Goal: Transaction & Acquisition: Purchase product/service

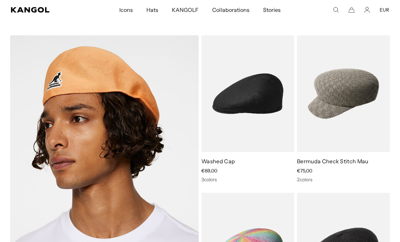
scroll to position [0, 140]
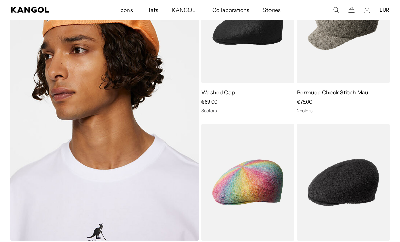
click at [0, 0] on img at bounding box center [0, 0] width 0 height 0
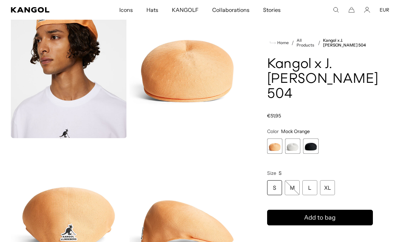
scroll to position [51, 0]
click at [292, 143] on span "2 of 3" at bounding box center [292, 145] width 15 height 15
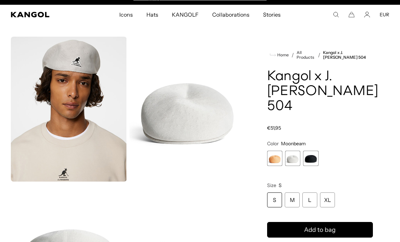
click at [313, 160] on span "3 of 3" at bounding box center [310, 158] width 15 height 15
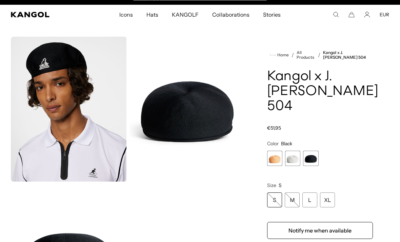
click at [276, 155] on span "1 of 3" at bounding box center [274, 158] width 15 height 15
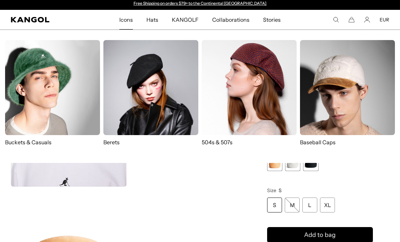
click at [276, 116] on img at bounding box center [249, 87] width 95 height 95
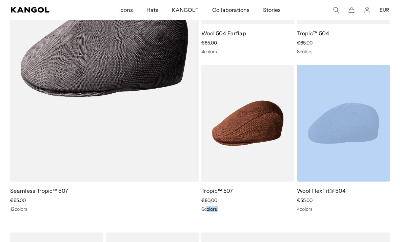
click at [0, 0] on img at bounding box center [0, 0] width 0 height 0
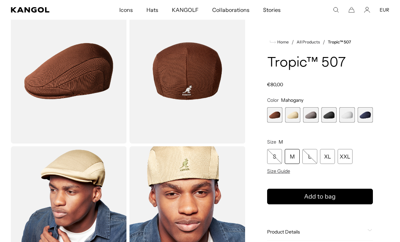
click at [295, 119] on span "2 of 6" at bounding box center [292, 114] width 15 height 15
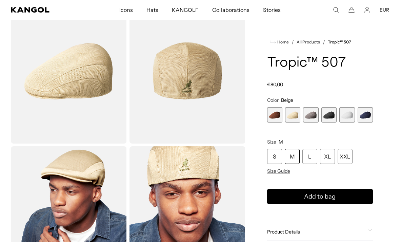
scroll to position [0, 140]
click at [311, 118] on span "3 of 6" at bounding box center [310, 114] width 15 height 15
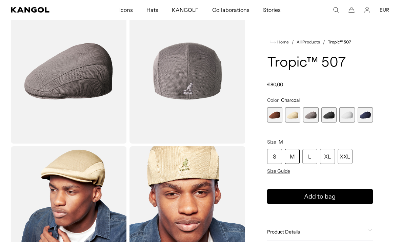
click at [324, 117] on span "4 of 6" at bounding box center [328, 114] width 15 height 15
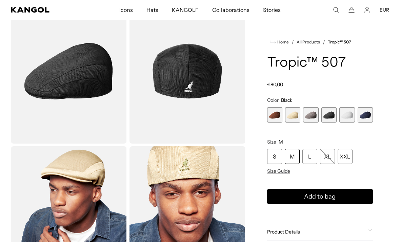
click at [348, 120] on span "5 of 6" at bounding box center [346, 114] width 15 height 15
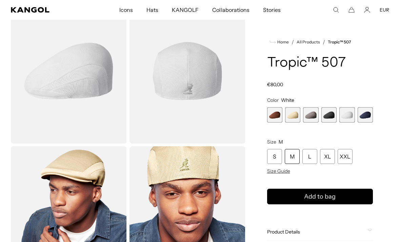
scroll to position [0, 140]
click at [360, 118] on span "6 of 6" at bounding box center [365, 114] width 15 height 15
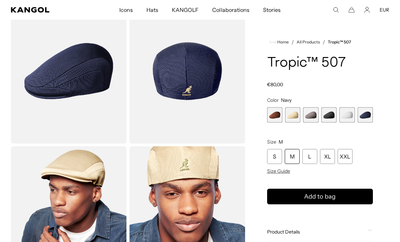
click at [334, 118] on span "4 of 6" at bounding box center [328, 114] width 15 height 15
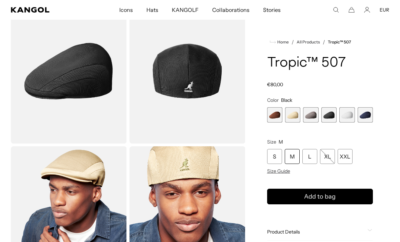
click at [313, 117] on span "3 of 6" at bounding box center [310, 114] width 15 height 15
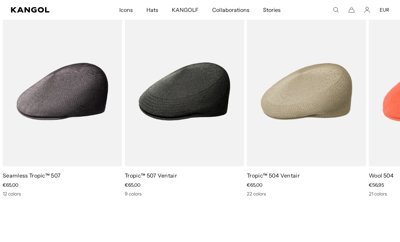
scroll to position [0, 140]
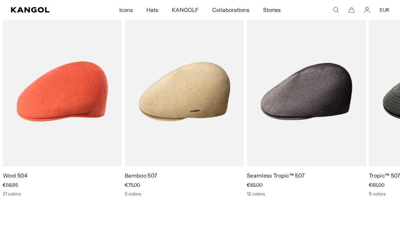
click at [0, 0] on img "1 of 5" at bounding box center [0, 0] width 0 height 0
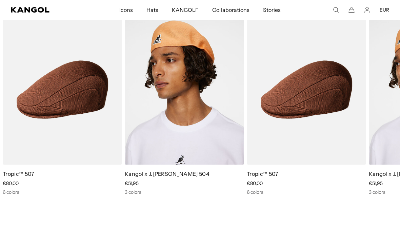
click at [0, 0] on img "1 of 2" at bounding box center [0, 0] width 0 height 0
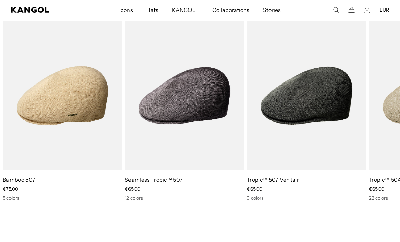
scroll to position [545, 0]
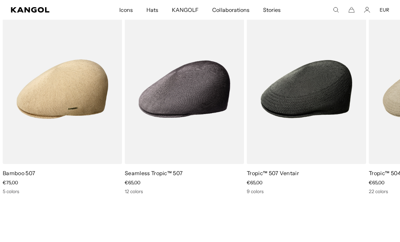
click at [0, 0] on img "3 of 5" at bounding box center [0, 0] width 0 height 0
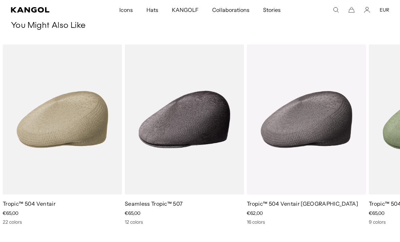
scroll to position [0, 140]
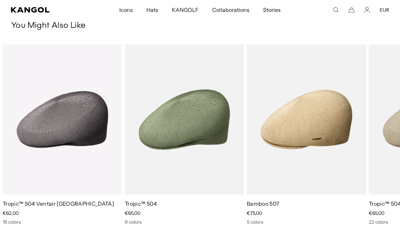
scroll to position [0, 0]
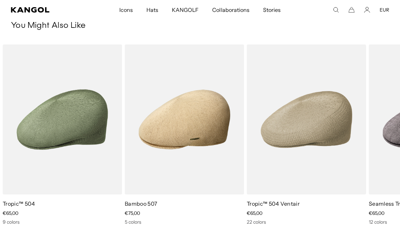
scroll to position [0, 140]
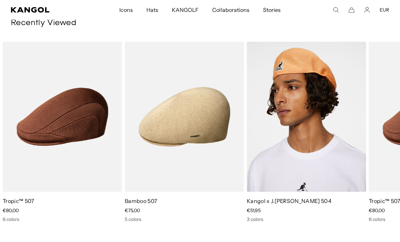
scroll to position [0, 0]
click at [0, 0] on img "3 of 3" at bounding box center [0, 0] width 0 height 0
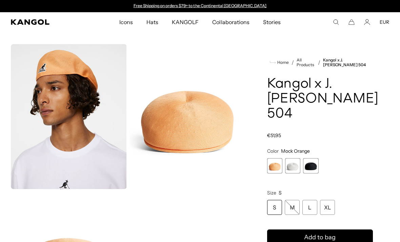
click at [293, 171] on span "2 of 3" at bounding box center [292, 165] width 15 height 15
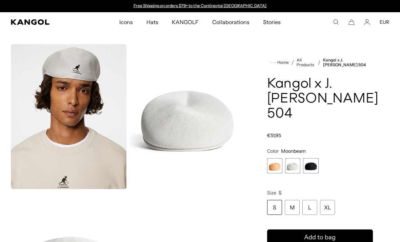
click at [294, 167] on span "2 of 3" at bounding box center [292, 165] width 15 height 15
click at [307, 163] on span "3 of 3" at bounding box center [310, 165] width 15 height 15
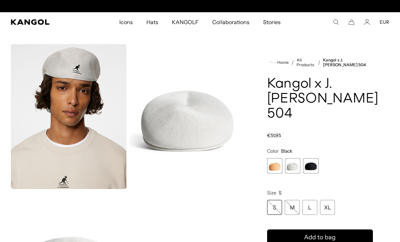
scroll to position [0, 140]
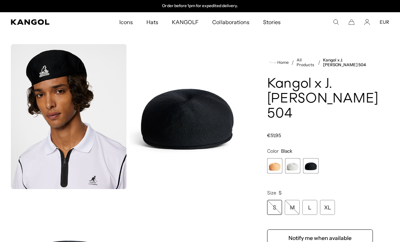
click at [308, 165] on span "3 of 3" at bounding box center [310, 165] width 15 height 15
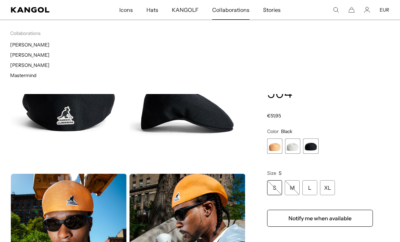
click at [15, 39] on li "Collaborations J.Lindeberg [PERSON_NAME] [PERSON_NAME] Mastermind" at bounding box center [105, 55] width 190 height 51
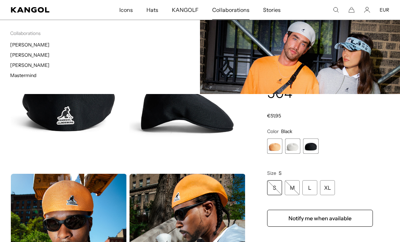
scroll to position [0, 0]
click at [23, 42] on link "[PERSON_NAME]" at bounding box center [29, 45] width 39 height 6
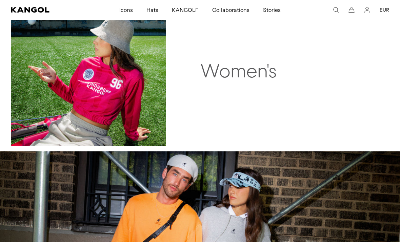
scroll to position [673, 0]
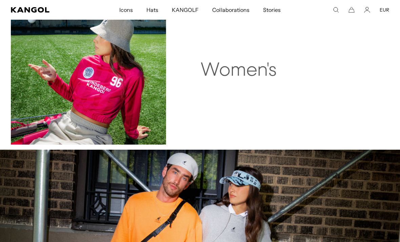
click at [29, 100] on img at bounding box center [88, 66] width 155 height 155
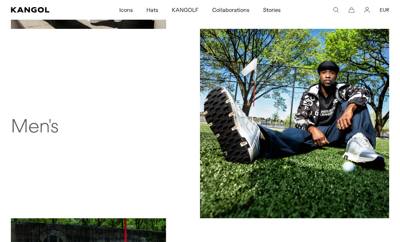
scroll to position [445, 0]
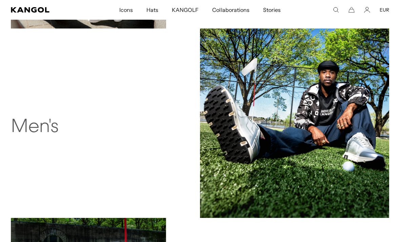
click at [304, 117] on img at bounding box center [294, 122] width 189 height 189
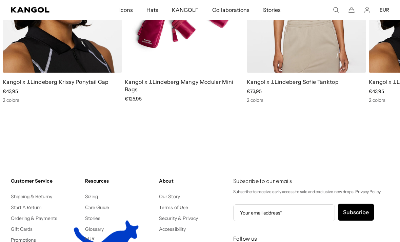
scroll to position [714, 0]
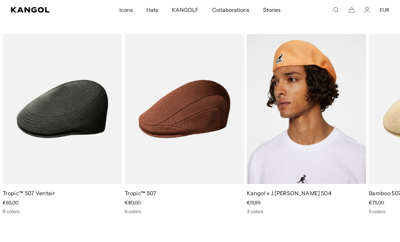
scroll to position [0, 140]
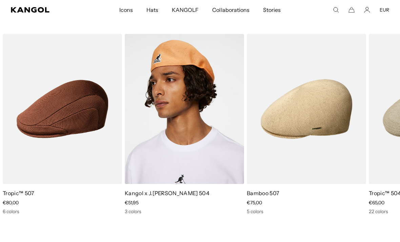
click at [0, 0] on img "1 of 5" at bounding box center [0, 0] width 0 height 0
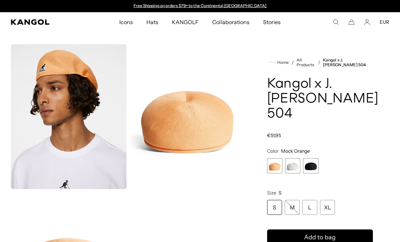
click at [293, 162] on span "2 of 3" at bounding box center [292, 165] width 15 height 15
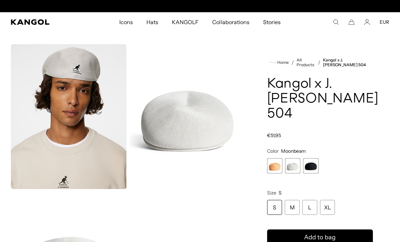
scroll to position [0, 140]
click at [272, 210] on div "S" at bounding box center [274, 207] width 15 height 15
click at [275, 208] on div "S" at bounding box center [274, 207] width 15 height 15
click at [277, 206] on div "S" at bounding box center [274, 207] width 15 height 15
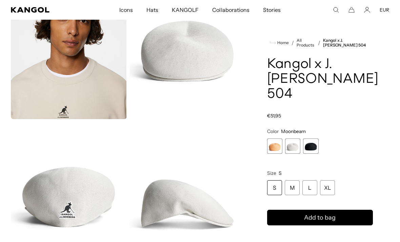
scroll to position [70, 0]
click at [275, 185] on div "S" at bounding box center [274, 187] width 15 height 15
click at [301, 220] on button "Add to bag" at bounding box center [320, 218] width 106 height 16
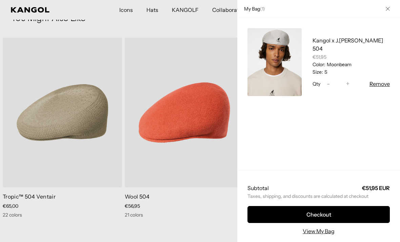
scroll to position [510, 0]
